Goal: Transaction & Acquisition: Purchase product/service

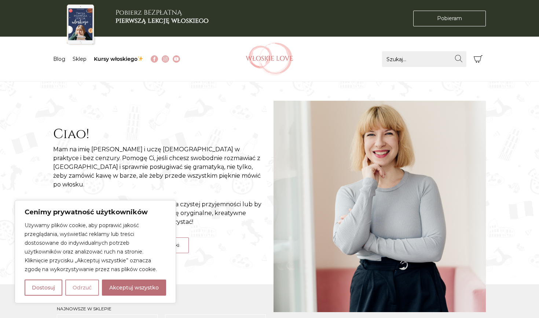
click at [89, 285] on button "Odrzuć" at bounding box center [82, 288] width 34 height 16
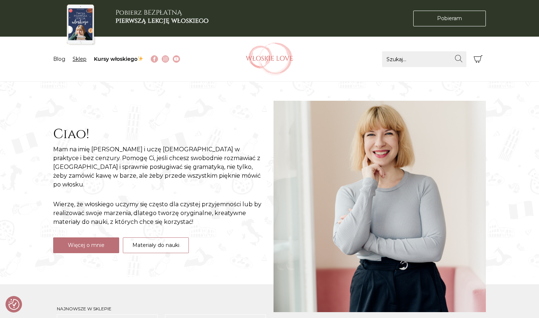
click at [77, 60] on link "Sklep" at bounding box center [80, 59] width 14 height 7
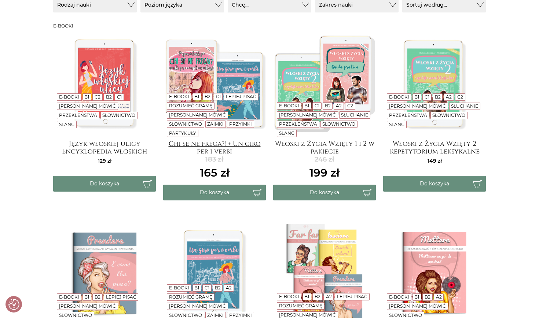
scroll to position [153, 0]
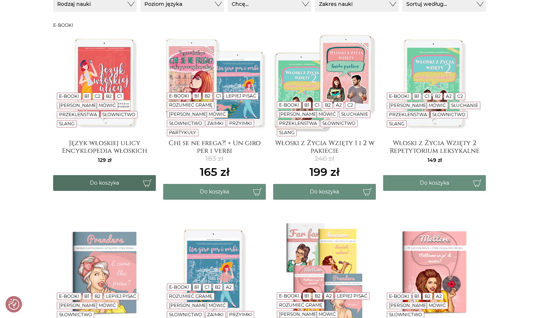
click at [125, 182] on button "Do koszyka" at bounding box center [104, 183] width 103 height 16
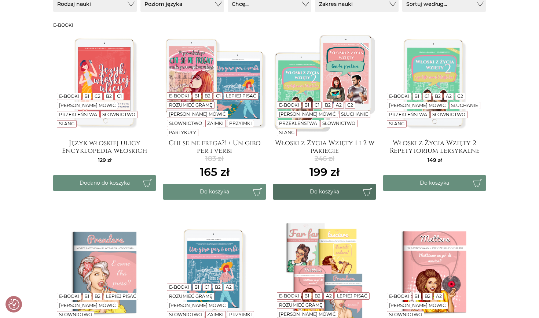
click at [317, 193] on button "Do koszyka" at bounding box center [324, 192] width 103 height 16
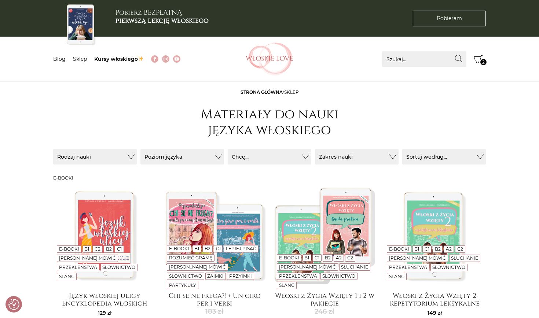
scroll to position [0, 0]
click at [482, 65] on span "2" at bounding box center [484, 62] width 6 height 6
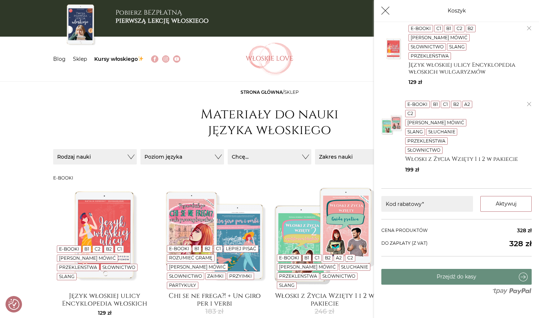
scroll to position [11, 0]
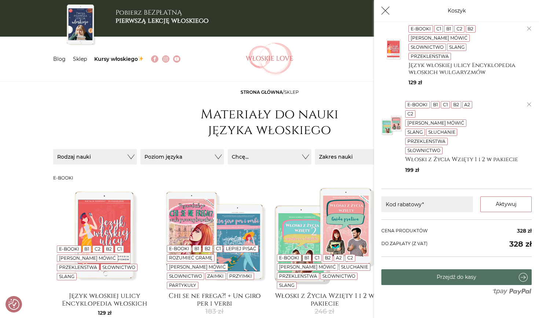
click at [449, 270] on link "Przejdź do kasy" at bounding box center [457, 278] width 150 height 16
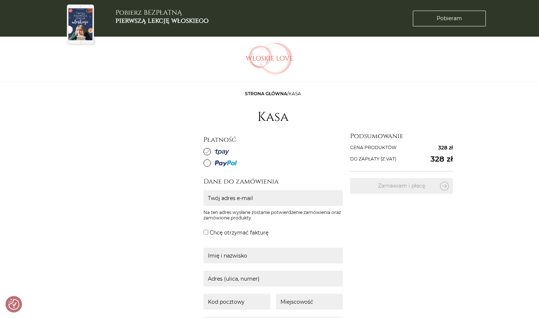
click at [206, 150] on icon at bounding box center [207, 152] width 4 height 4
click at [0, 0] on input "radio" at bounding box center [0, 0] width 0 height 0
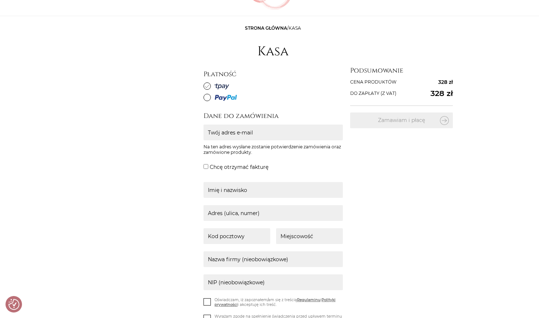
scroll to position [72, 0]
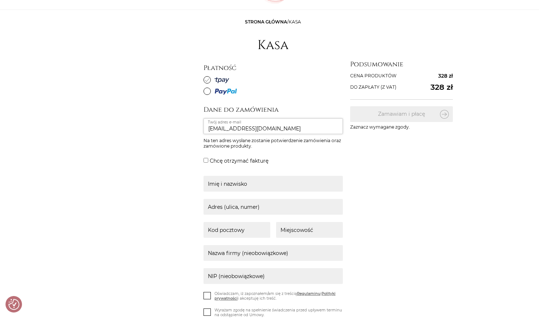
type input "niebieskowka2001@gmail.com"
type input "Ewa Perchoł"
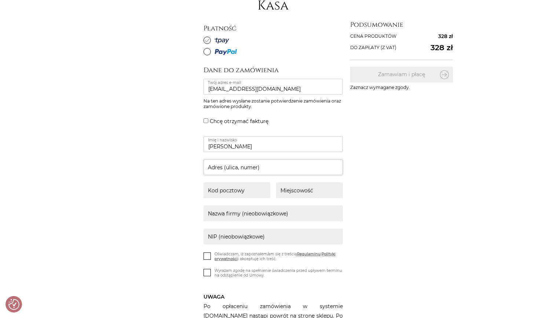
scroll to position [112, 0]
click at [369, 223] on div "Dane do zamówienia niebieskowka2001@gmail.com Twój adres e-mail Na ten adres wy…" at bounding box center [325, 211] width 242 height 293
click at [313, 164] on input "text" at bounding box center [273, 167] width 139 height 16
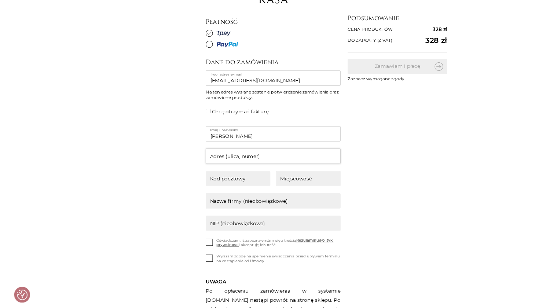
scroll to position [117, 0]
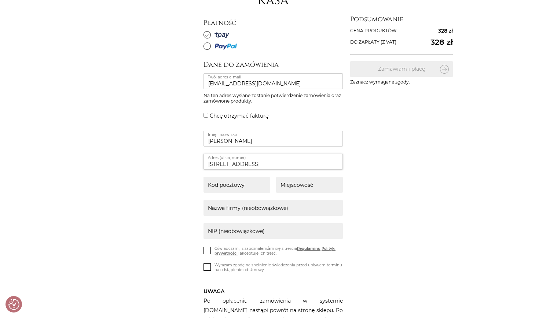
type input "Szczytowa 11"
type input "Częstochowa"
type input "2"
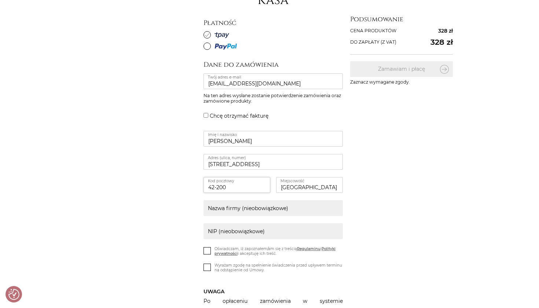
type input "42-200"
click at [358, 184] on div "Dane do zamówienia niebieskowka2001@gmail.com Twój adres e-mail Na ten adres wy…" at bounding box center [325, 206] width 242 height 293
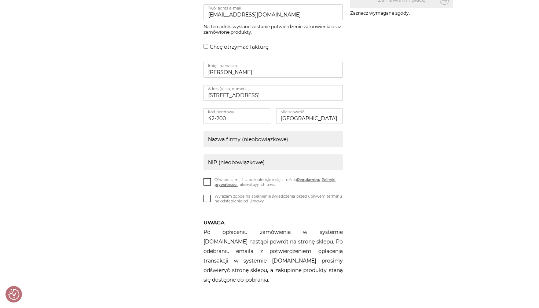
scroll to position [187, 0]
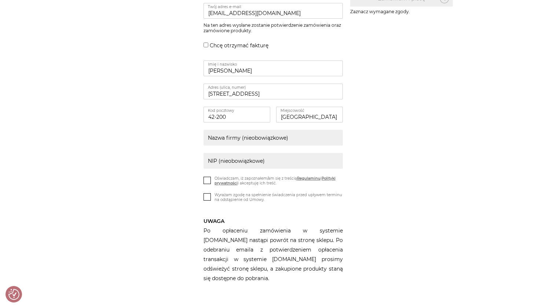
click at [212, 180] on label "Oświadczam, iż zapoznałem/am się z treścią Regulaminu i Polityki prywatności i …" at bounding box center [273, 183] width 139 height 14
click at [0, 0] on input "Oświadczam, iż zapoznałem/am się z treścią Regulaminu i Polityki prywatności i …" at bounding box center [0, 0] width 0 height 0
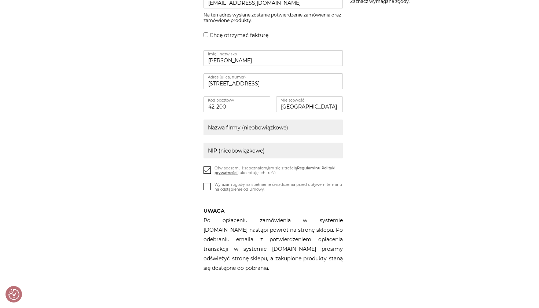
scroll to position [223, 0]
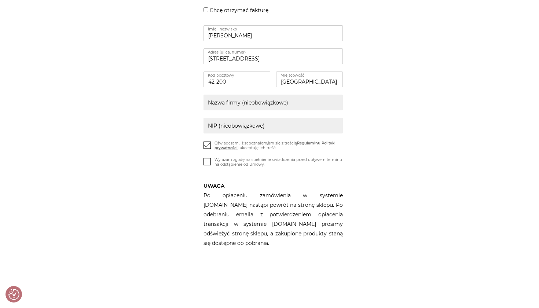
click at [208, 163] on icon at bounding box center [207, 161] width 6 height 6
click at [0, 0] on input "Wyrażam zgodę na spełnienie świadczenia przed upływem terminu na odstąpienie od…" at bounding box center [0, 0] width 0 height 0
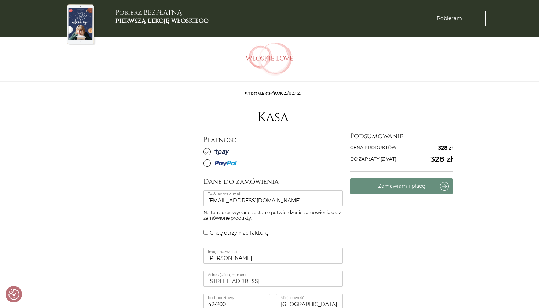
scroll to position [0, 0]
click at [386, 185] on button "Zamawiam i płacę" at bounding box center [401, 186] width 103 height 16
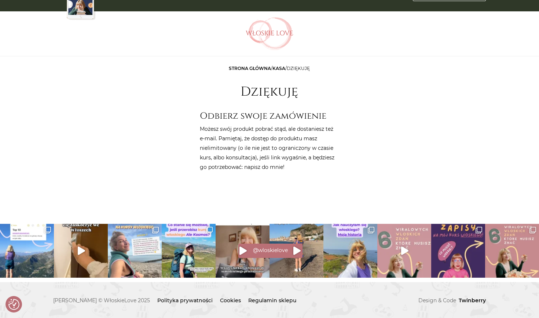
scroll to position [25, 0]
click at [243, 167] on p "Możesz swój produkt pobrać stąd, ale dostaniesz też e-mail. Pamiętaj, że dostęp…" at bounding box center [269, 148] width 139 height 48
click at [258, 136] on p "Możesz swój produkt pobrać stąd, ale dostaniesz też e-mail. Pamiętaj, że dostęp…" at bounding box center [269, 148] width 139 height 48
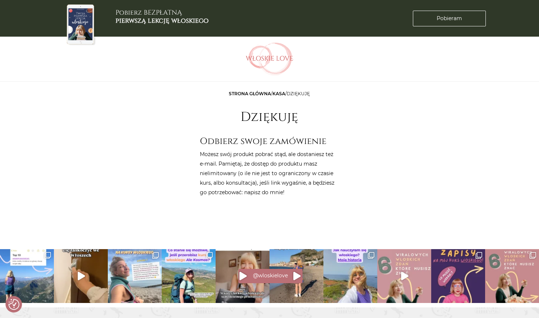
scroll to position [0, 0]
click at [279, 121] on h1 "Dziękuję" at bounding box center [270, 117] width 58 height 15
click at [271, 158] on p "Możesz swój produkt pobrać stąd, ale dostaniesz też e-mail. Pamiętaj, że dostęp…" at bounding box center [269, 174] width 139 height 48
click at [267, 179] on p "Możesz swój produkt pobrać stąd, ale dostaniesz też e-mail. Pamiętaj, że dostęp…" at bounding box center [269, 174] width 139 height 48
click at [269, 185] on p "Możesz swój produkt pobrać stąd, ale dostaniesz też e-mail. Pamiętaj, że dostęp…" at bounding box center [269, 174] width 139 height 48
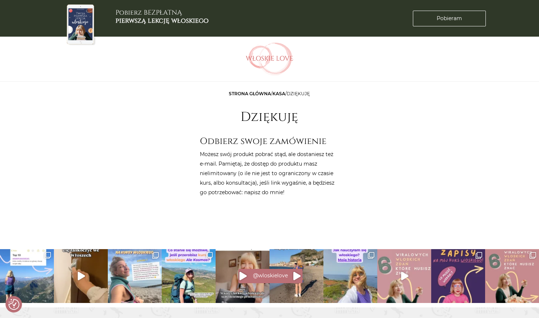
click at [269, 192] on p "Możesz swój produkt pobrać stąd, ale dostaniesz też e-mail. Pamiętaj, że dostęp…" at bounding box center [269, 174] width 139 height 48
click at [298, 95] on span "Dziękuję" at bounding box center [298, 94] width 23 height 6
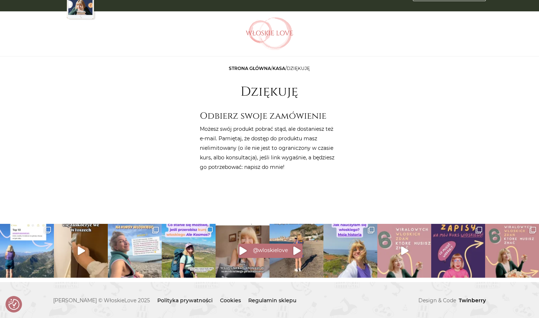
scroll to position [25, 0]
